Goal: Use online tool/utility: Utilize a website feature to perform a specific function

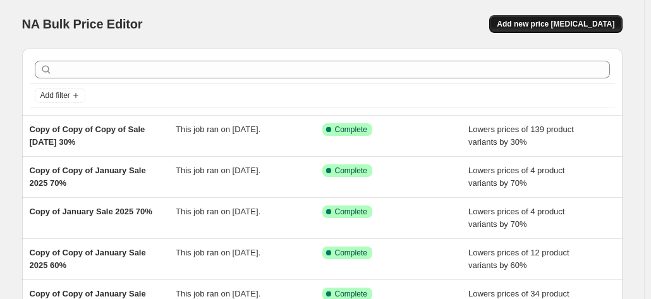
click at [543, 19] on button "Add new price [MEDICAL_DATA]" at bounding box center [555, 24] width 133 height 18
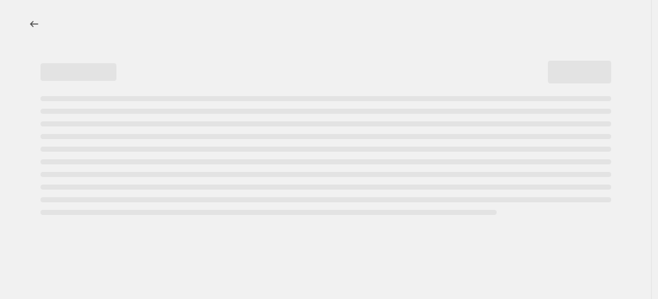
select select "percentage"
